Goal: Contribute content

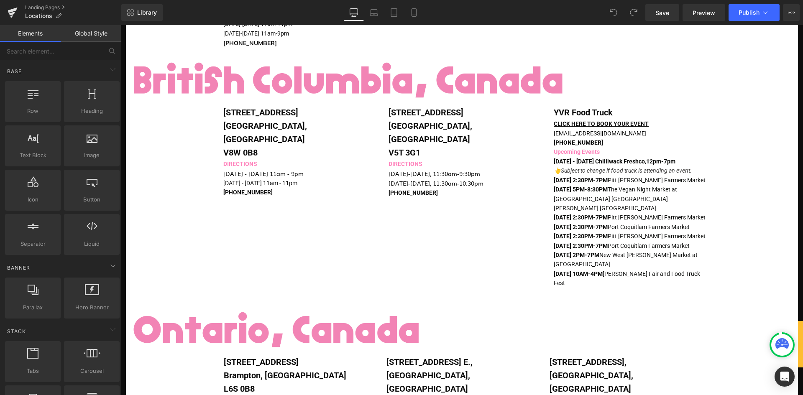
scroll to position [335, 0]
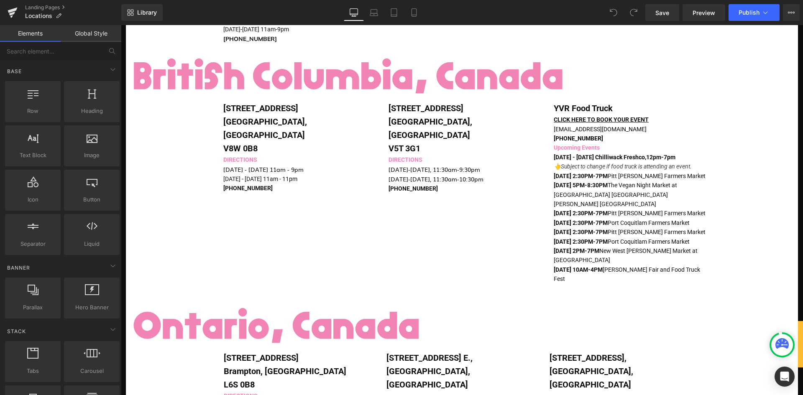
click at [581, 209] on p "[DATE] 2:30PM-7PM [GEOGRAPHIC_DATA][PERSON_NAME]" at bounding box center [630, 213] width 153 height 9
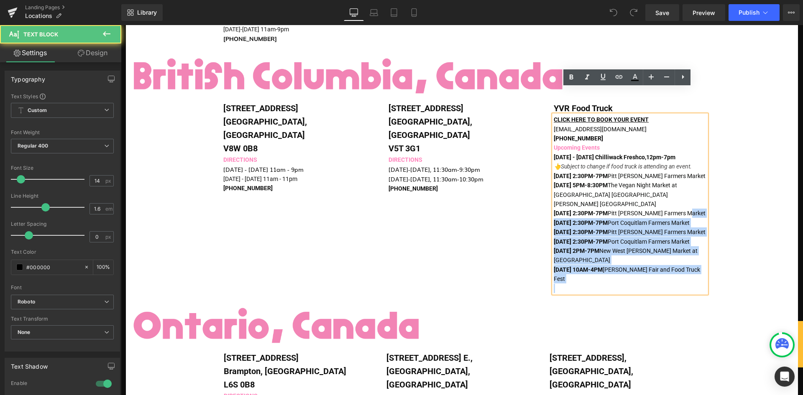
drag, startPoint x: 550, startPoint y: 149, endPoint x: 592, endPoint y: 188, distance: 57.4
click at [592, 188] on div "CLICK HERE TO BOOK YOUR EVENT [EMAIL_ADDRESS][DOMAIN_NAME] [PHONE_NUMBER] Upcom…" at bounding box center [630, 204] width 153 height 178
click at [584, 228] on p "[DATE] 2:30PM-7PM [GEOGRAPHIC_DATA][PERSON_NAME]" at bounding box center [630, 232] width 153 height 9
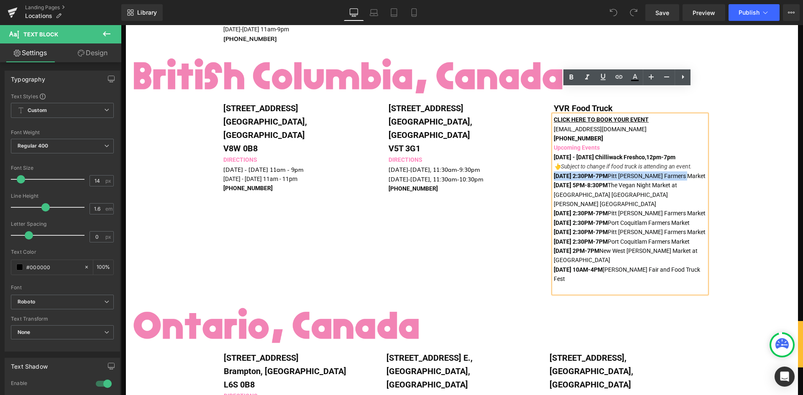
drag, startPoint x: 700, startPoint y: 148, endPoint x: 551, endPoint y: 149, distance: 148.9
click at [554, 173] on span "[DATE] 2:30PM-7PM [GEOGRAPHIC_DATA][PERSON_NAME]" at bounding box center [630, 176] width 152 height 7
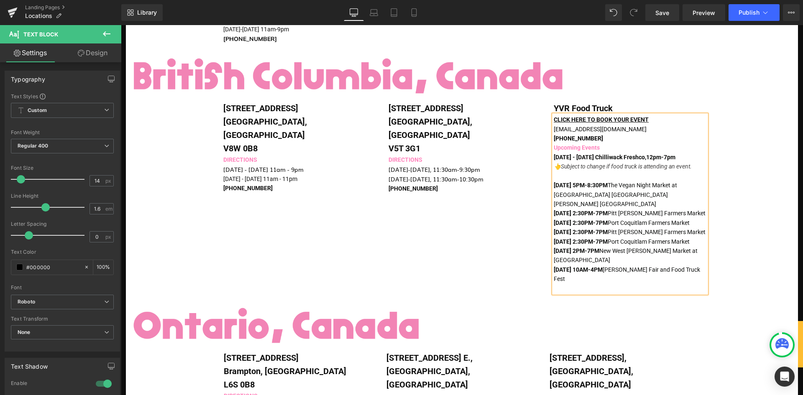
click at [390, 192] on div "[STREET_ADDRESS] Text Block DIRECTIONS [DATE] - [DATE] 11am - 9pm [DATE] - [DAT…" at bounding box center [462, 200] width 502 height 196
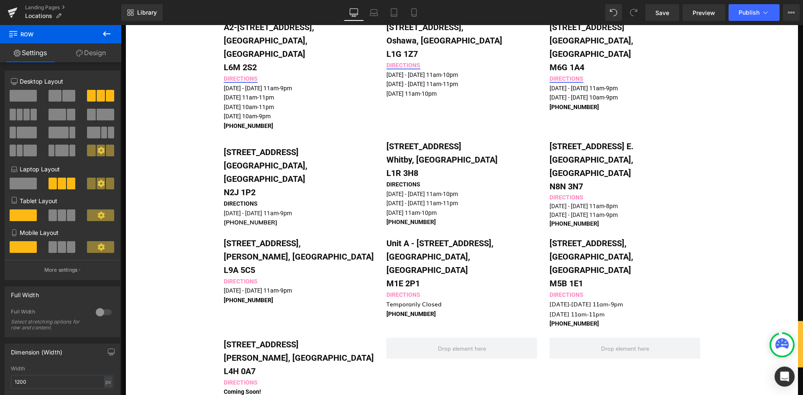
scroll to position [795, 0]
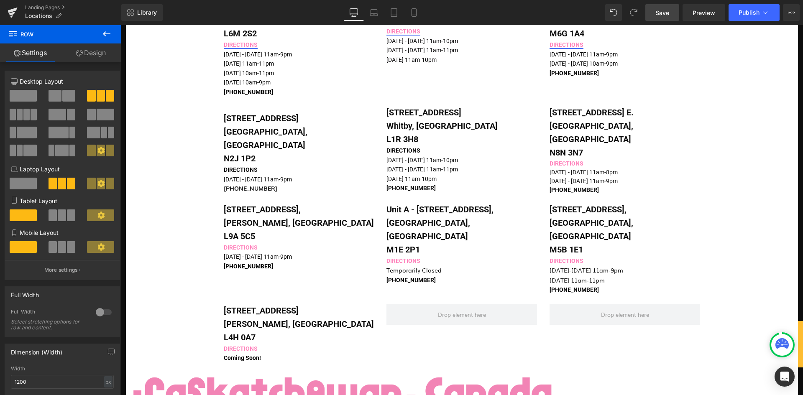
click at [669, 10] on span "Save" at bounding box center [663, 12] width 14 height 9
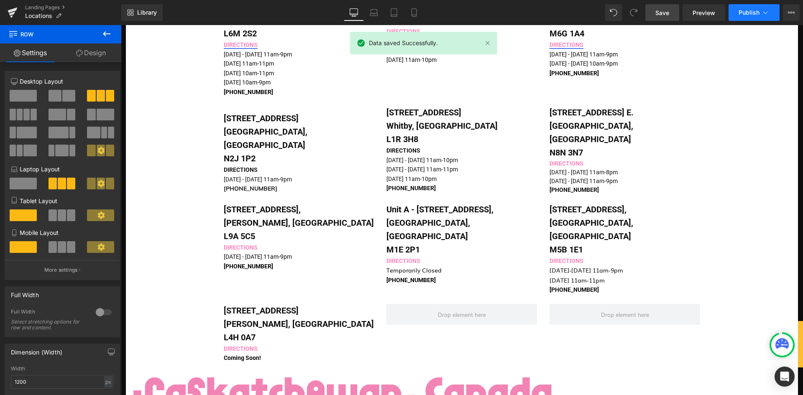
click at [754, 11] on span "Publish" at bounding box center [749, 12] width 21 height 7
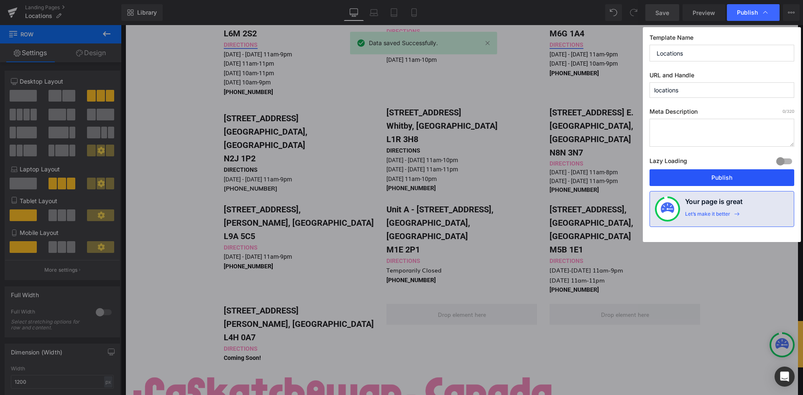
click at [713, 182] on button "Publish" at bounding box center [722, 177] width 145 height 17
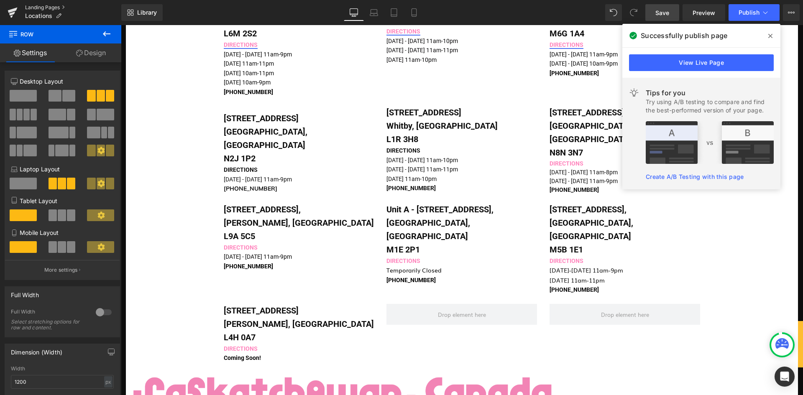
click at [40, 8] on link "Landing Pages" at bounding box center [73, 7] width 96 height 7
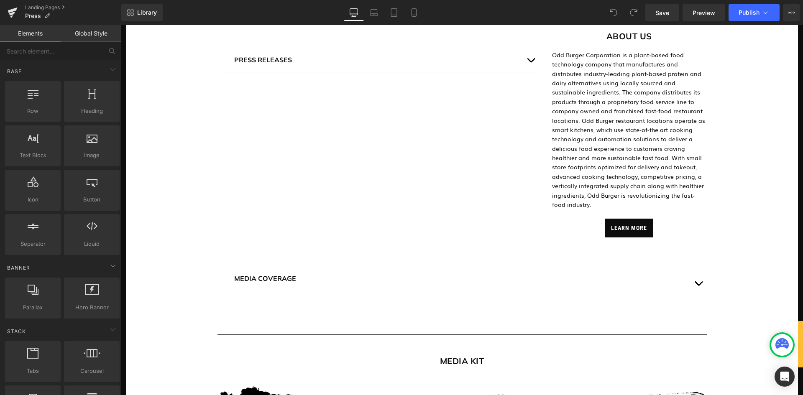
scroll to position [293, 0]
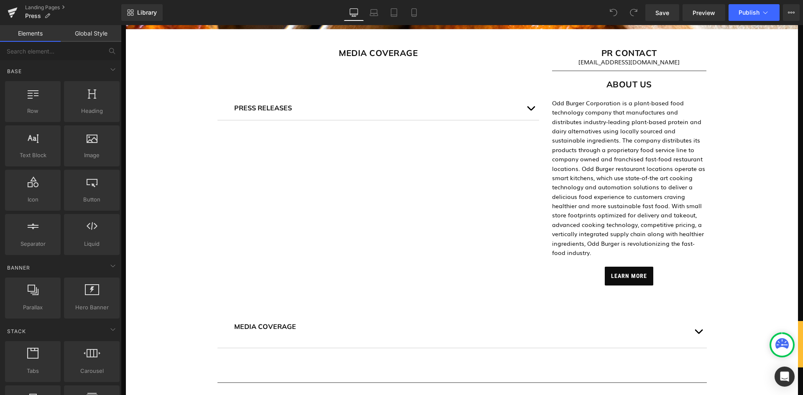
click at [524, 109] on button "button" at bounding box center [531, 108] width 17 height 24
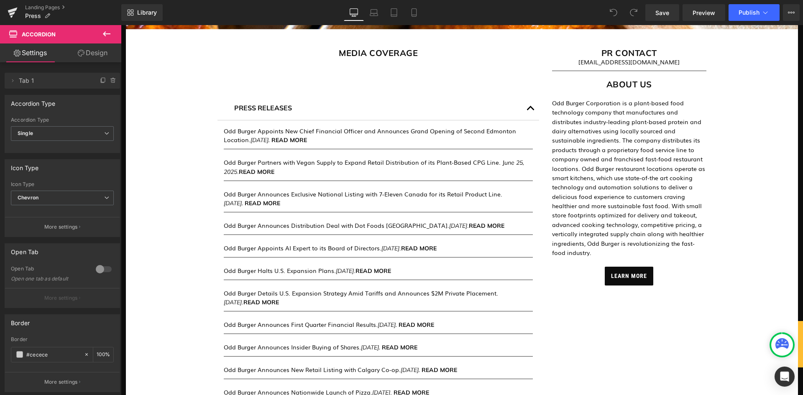
click at [99, 37] on button at bounding box center [106, 34] width 29 height 18
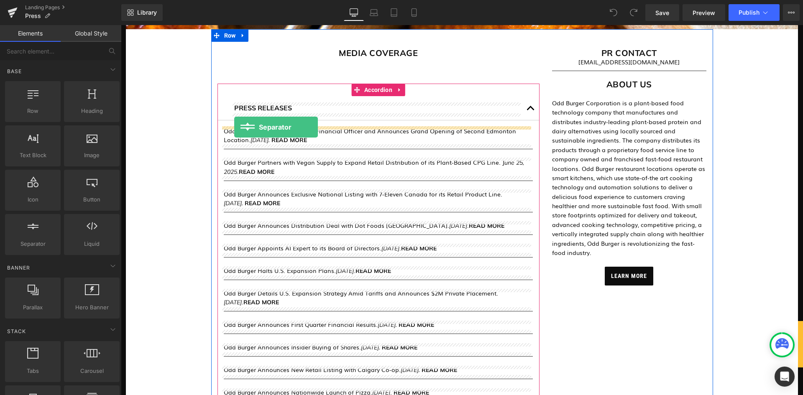
drag, startPoint x: 149, startPoint y: 252, endPoint x: 234, endPoint y: 127, distance: 151.7
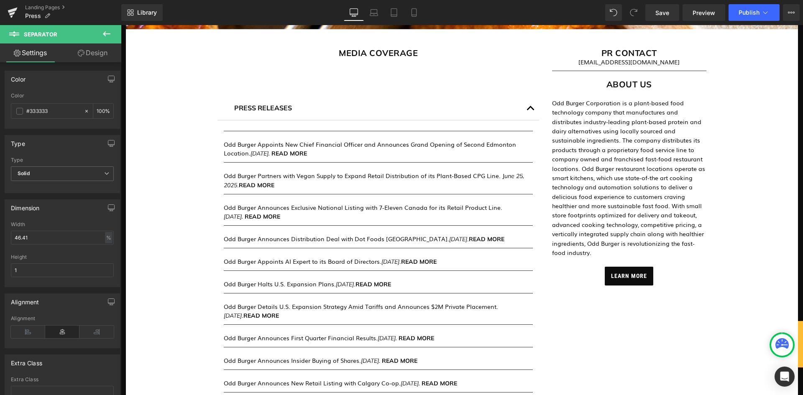
click at [106, 31] on icon at bounding box center [107, 34] width 10 height 10
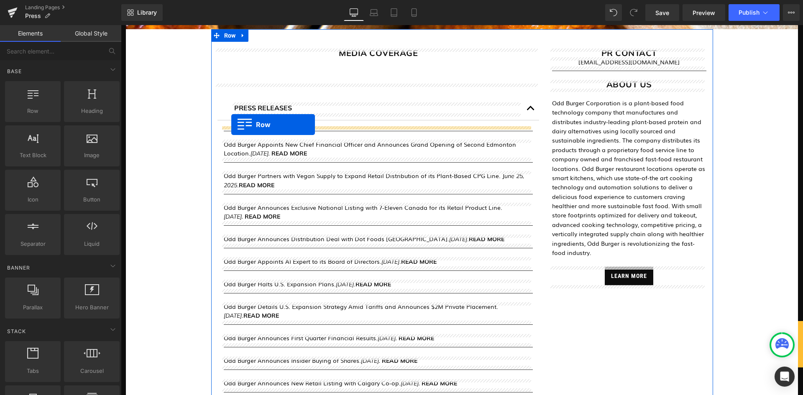
drag, startPoint x: 150, startPoint y: 118, endPoint x: 231, endPoint y: 125, distance: 81.4
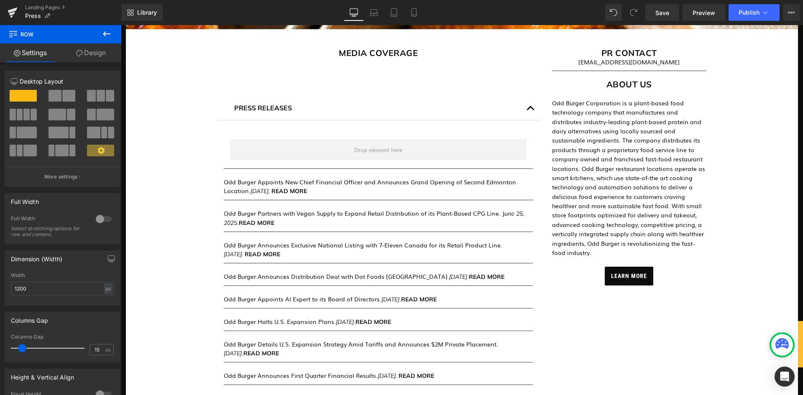
click at [112, 37] on button at bounding box center [106, 34] width 29 height 18
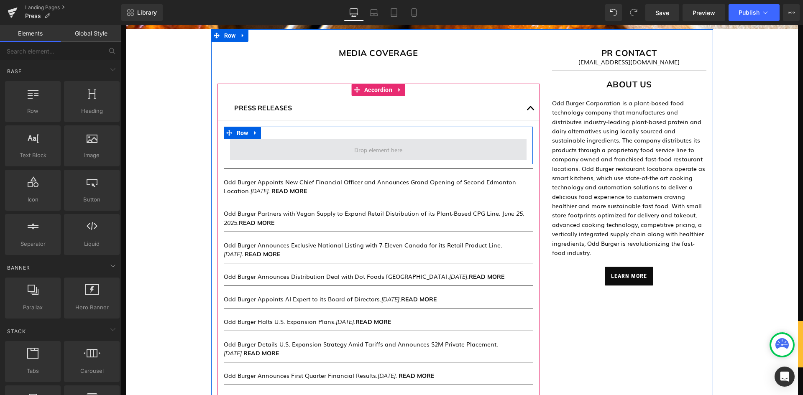
click at [277, 149] on span at bounding box center [378, 149] width 297 height 21
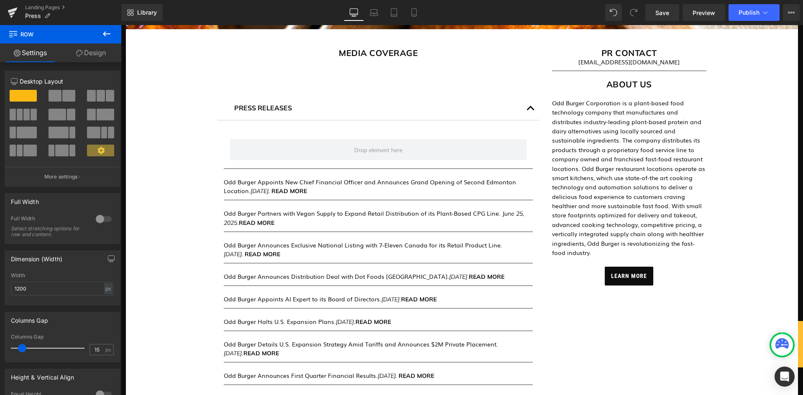
click at [110, 31] on icon at bounding box center [107, 34] width 10 height 10
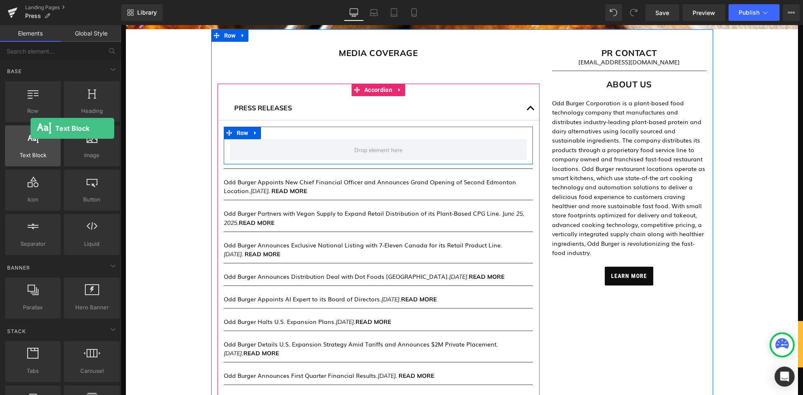
drag, startPoint x: 30, startPoint y: 144, endPoint x: 31, endPoint y: 128, distance: 15.9
click at [31, 128] on div "Text Block texts, paragraphs, contents, blocks" at bounding box center [33, 146] width 56 height 41
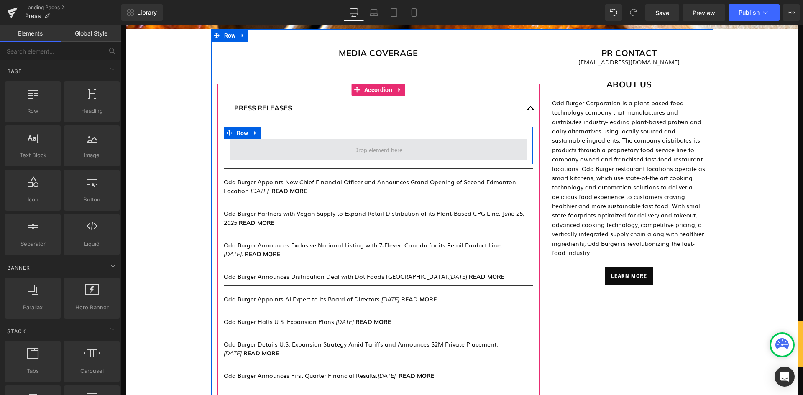
click at [299, 147] on span at bounding box center [378, 149] width 297 height 21
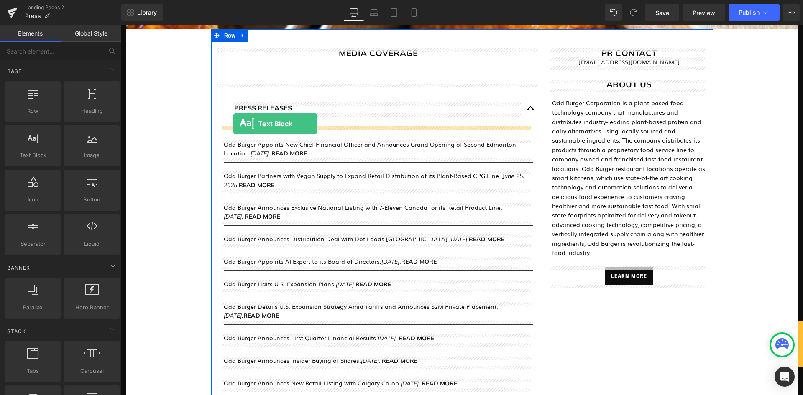
drag, startPoint x: 158, startPoint y: 176, endPoint x: 233, endPoint y: 124, distance: 91.8
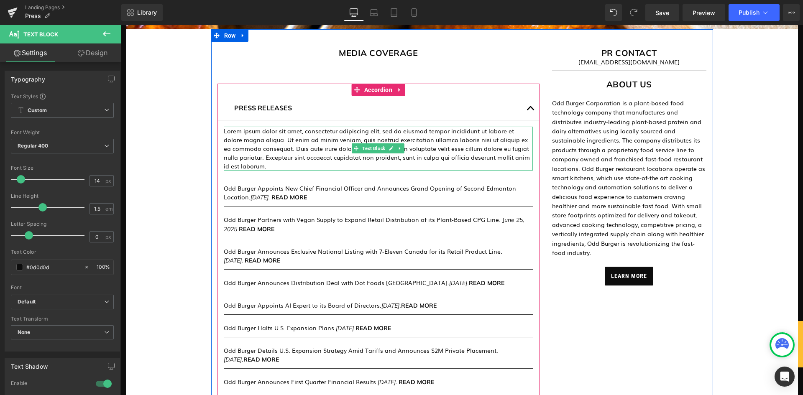
click at [263, 133] on p "Lorem ipsum dolor sit amet, consectetur adipiscing elit, sed do eiusmod tempor …" at bounding box center [378, 149] width 309 height 44
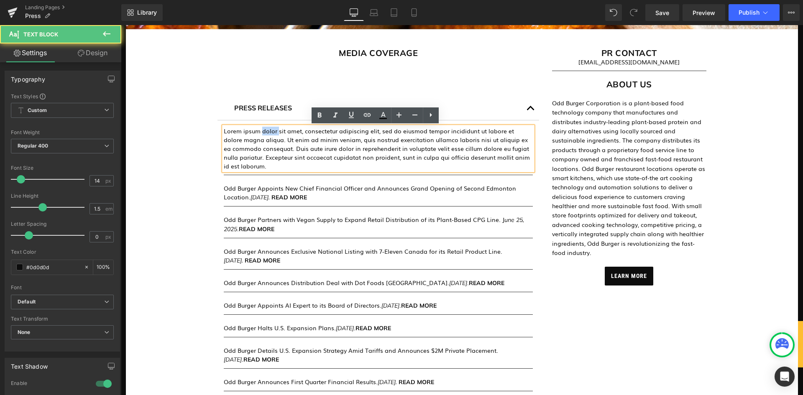
click at [263, 133] on p "Lorem ipsum dolor sit amet, consectetur adipiscing elit, sed do eiusmod tempor …" at bounding box center [378, 149] width 309 height 44
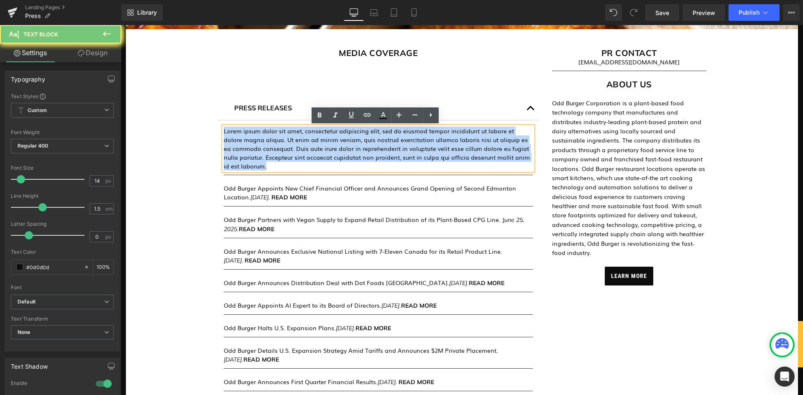
click at [263, 133] on p "Lorem ipsum dolor sit amet, consectetur adipiscing elit, sed do eiusmod tempor …" at bounding box center [378, 149] width 309 height 44
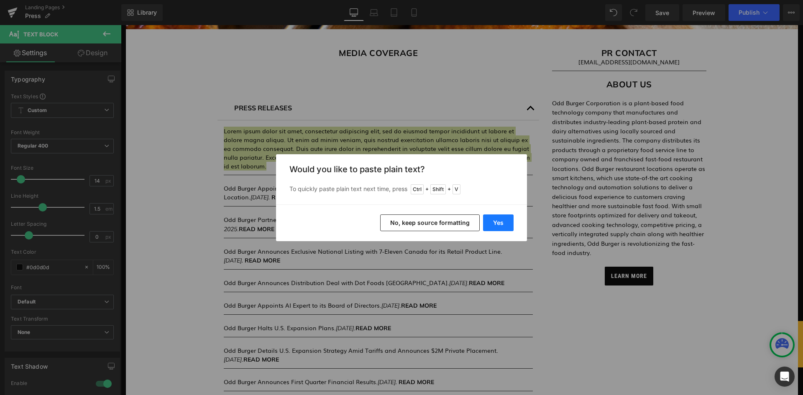
click at [496, 222] on button "Yes" at bounding box center [498, 223] width 31 height 17
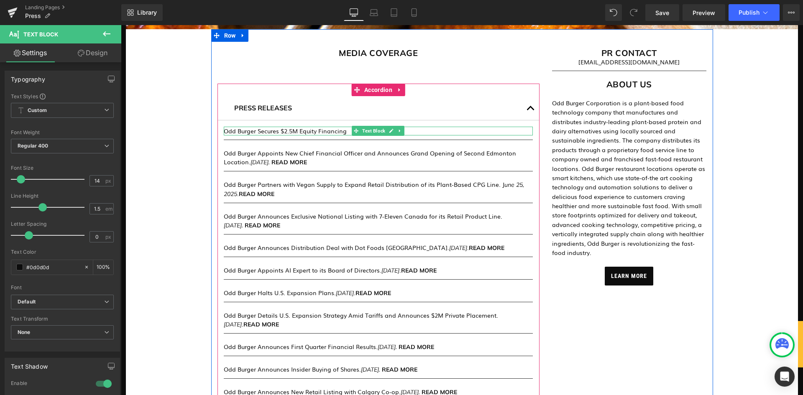
click at [345, 131] on p "Odd Burger Secures $2.5M Equity Financing" at bounding box center [378, 131] width 309 height 9
drag, startPoint x: 447, startPoint y: 131, endPoint x: 407, endPoint y: 131, distance: 39.7
click at [407, 131] on p "Odd Burger Secures $2.5M Equity Financing. September 11, 2025. READ MORE" at bounding box center [378, 131] width 309 height 9
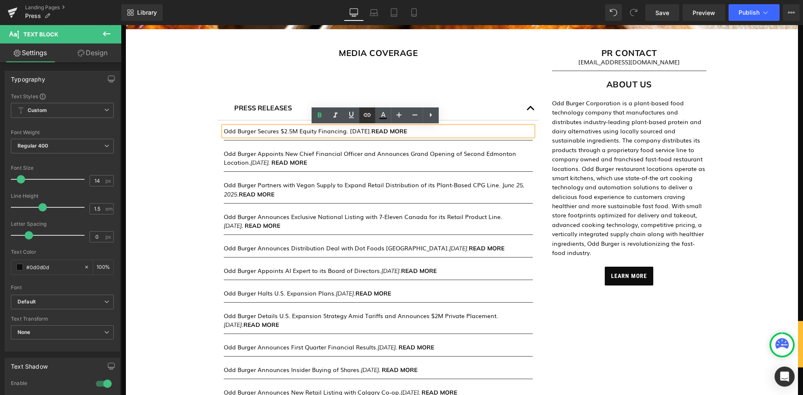
click at [371, 116] on icon at bounding box center [367, 115] width 10 height 10
click at [416, 148] on input "text" at bounding box center [426, 148] width 129 height 21
paste input "https://www.newswire.ca/news-releases/odd-burger-secures-2-5m-equity-financing-…"
type input "https://www.newswire.ca/news-releases/odd-burger-secures-2-5m-equity-financing-…"
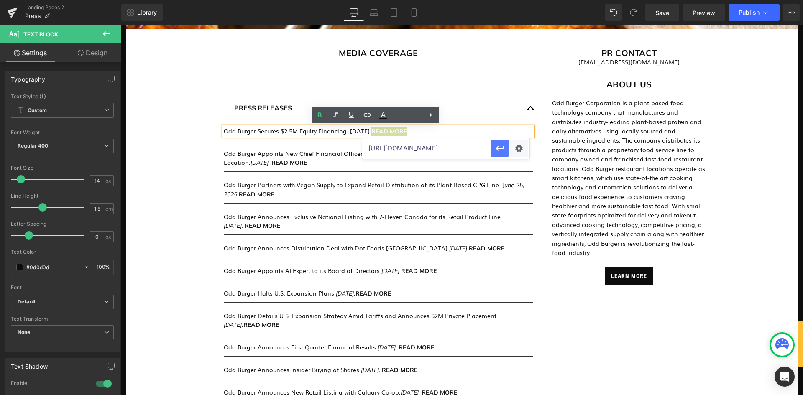
click at [495, 146] on icon "button" at bounding box center [500, 148] width 10 height 10
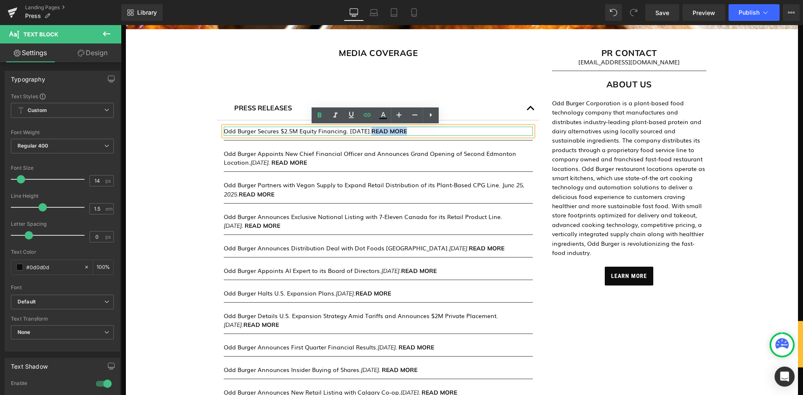
drag, startPoint x: 405, startPoint y: 132, endPoint x: 348, endPoint y: 131, distance: 56.9
click at [348, 131] on p "Odd Burger Secures $2.5M Equity Financing. September 11, 2025. READ MORE" at bounding box center [378, 131] width 309 height 9
click at [336, 116] on icon at bounding box center [335, 115] width 10 height 10
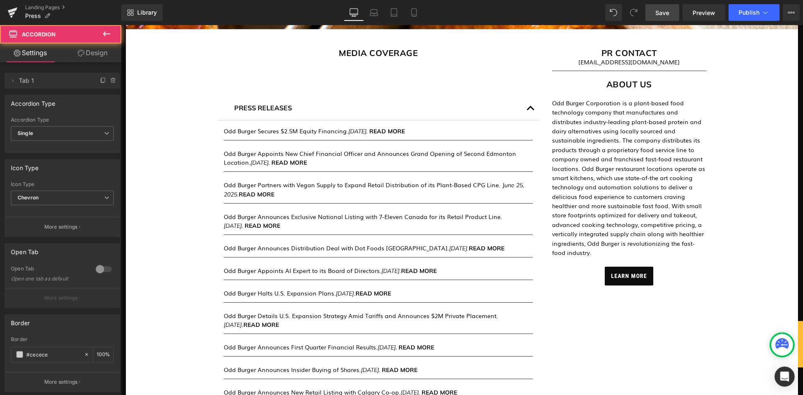
click at [658, 14] on span "Save" at bounding box center [663, 12] width 14 height 9
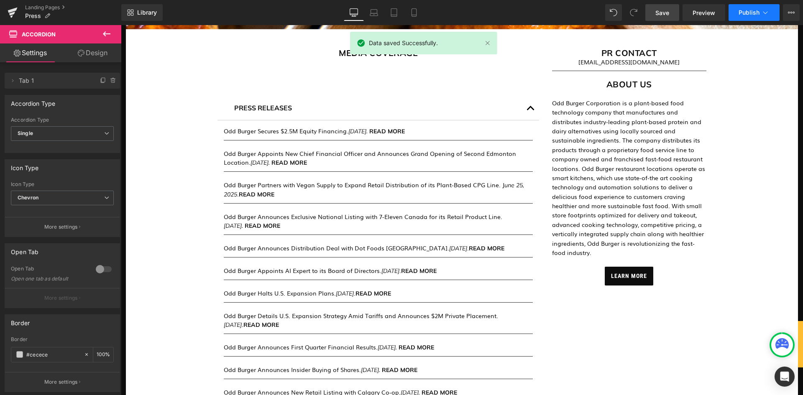
click at [756, 9] on span "Publish" at bounding box center [749, 12] width 21 height 7
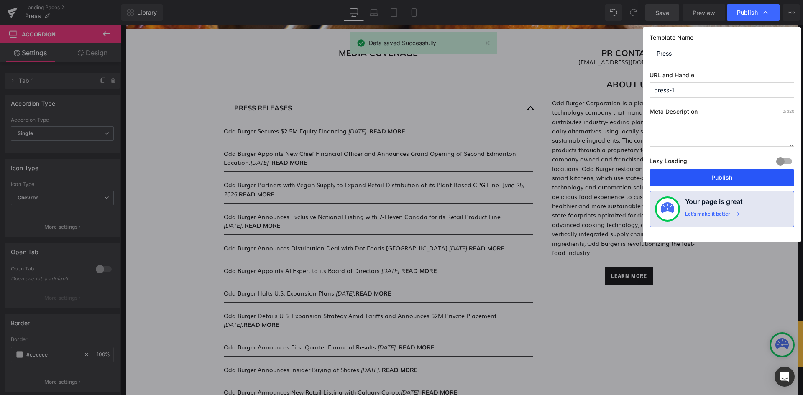
click at [716, 172] on button "Publish" at bounding box center [722, 177] width 145 height 17
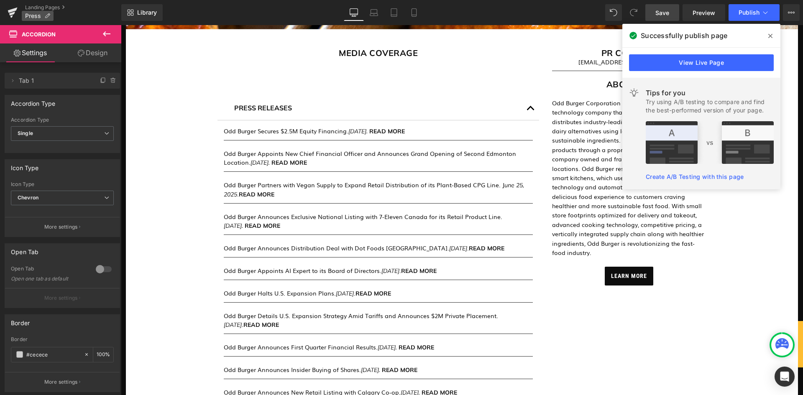
click at [33, 17] on span "Press" at bounding box center [33, 16] width 16 height 7
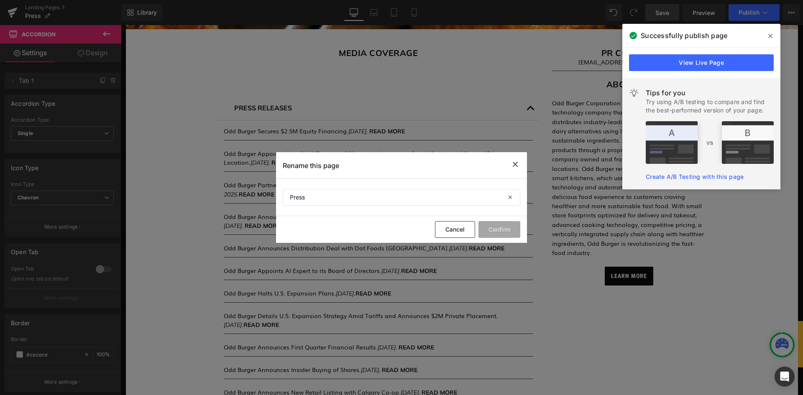
click at [771, 37] on icon at bounding box center [770, 36] width 4 height 7
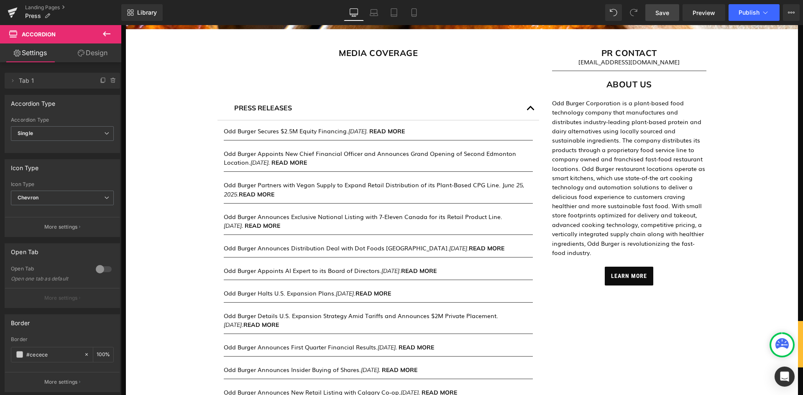
drag, startPoint x: 288, startPoint y: 96, endPoint x: 178, endPoint y: 75, distance: 112.0
click at [50, 8] on link "Landing Pages" at bounding box center [73, 7] width 96 height 7
